Goal: Task Accomplishment & Management: Use online tool/utility

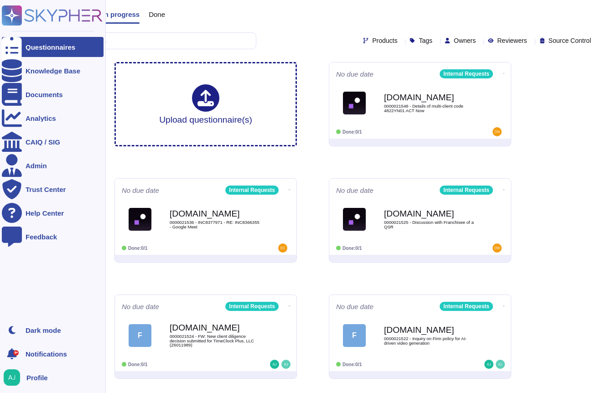
scroll to position [26, 0]
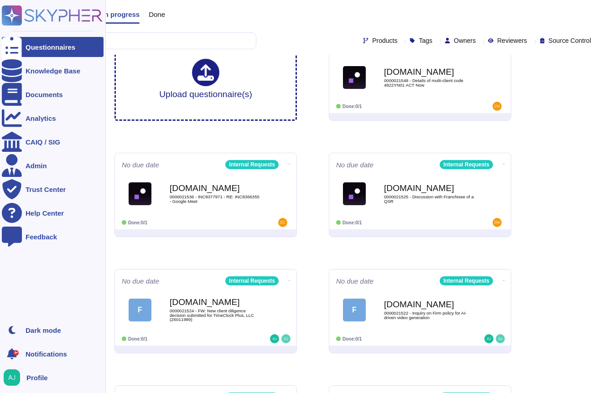
click at [58, 49] on div "Questionnaires" at bounding box center [51, 47] width 50 height 7
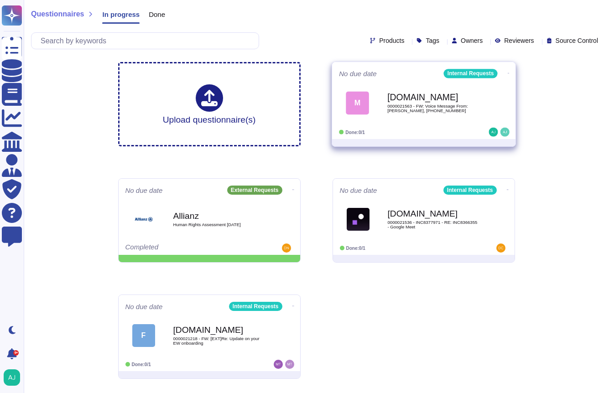
click at [465, 135] on div at bounding box center [479, 132] width 57 height 9
